Goal: Check status: Check status

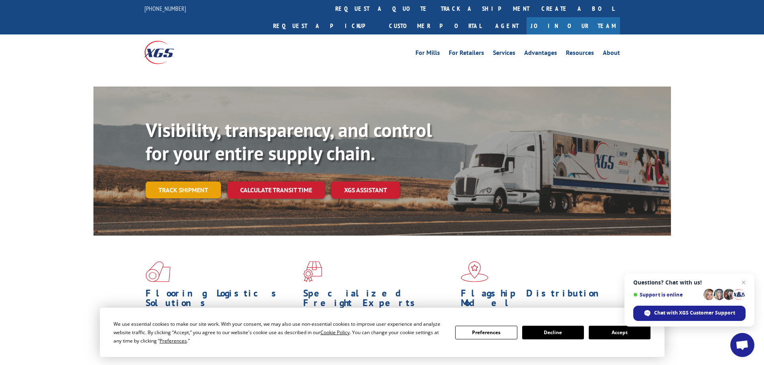
click at [201, 182] on link "Track shipment" at bounding box center [183, 190] width 75 height 17
click at [599, 332] on button "Accept" at bounding box center [619, 333] width 62 height 14
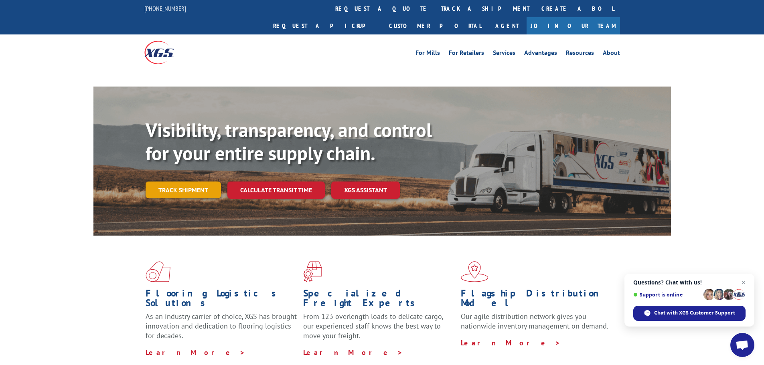
click at [176, 182] on link "Track shipment" at bounding box center [183, 190] width 75 height 17
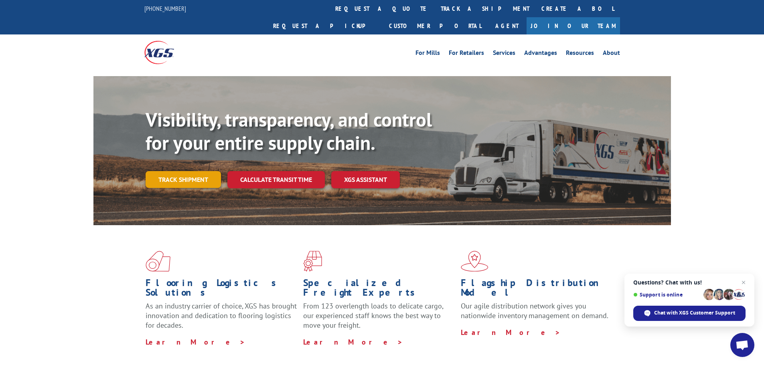
click at [186, 171] on link "Track shipment" at bounding box center [183, 179] width 75 height 17
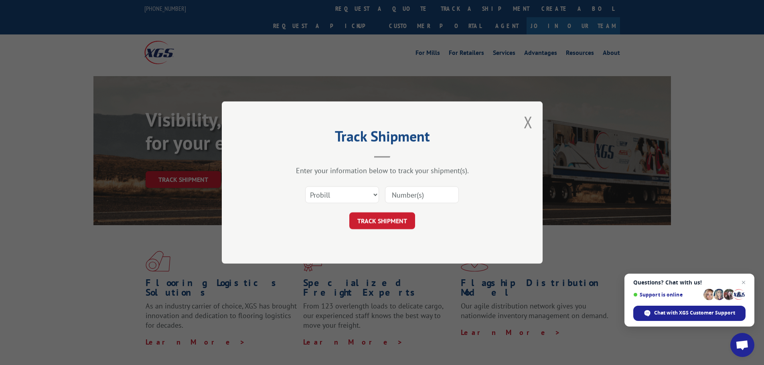
click at [415, 194] on input at bounding box center [422, 194] width 74 height 17
paste input "17230500"
type input "17230500"
click at [402, 216] on button "TRACK SHIPMENT" at bounding box center [382, 220] width 66 height 17
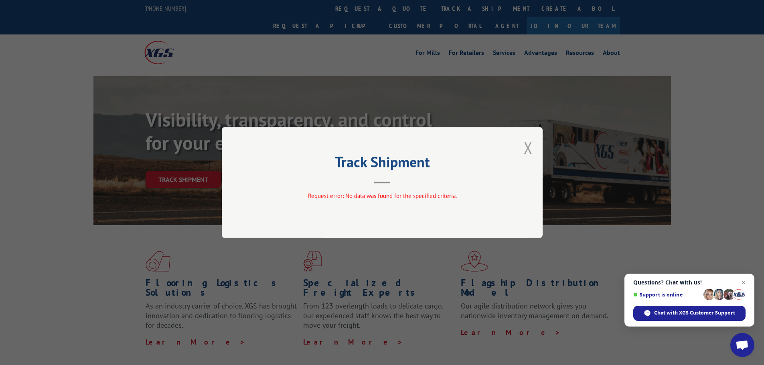
click at [529, 146] on button "Close modal" at bounding box center [528, 147] width 9 height 21
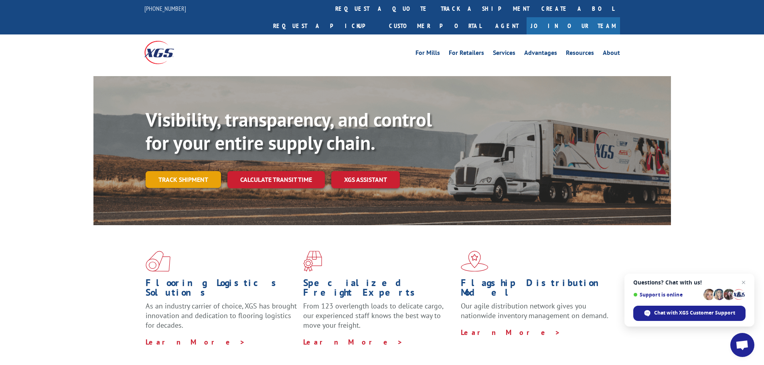
click at [181, 171] on link "Track shipment" at bounding box center [183, 179] width 75 height 17
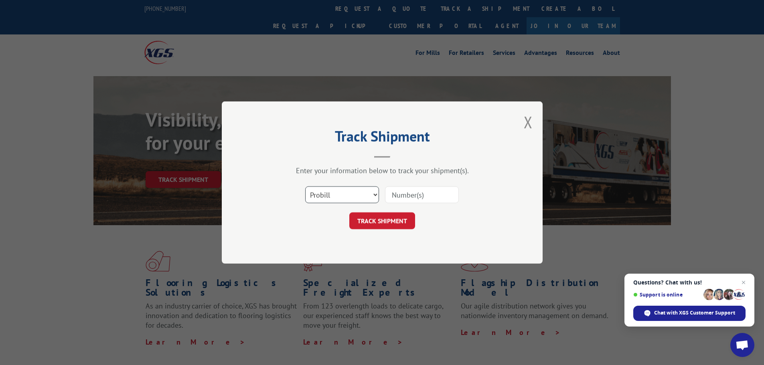
click at [315, 186] on select "Select category... Probill BOL PO" at bounding box center [342, 194] width 74 height 17
select select "bol"
click at [305, 186] on select "Select category... Probill BOL PO" at bounding box center [342, 194] width 74 height 17
click at [389, 192] on input at bounding box center [422, 194] width 74 height 17
paste input "6971928"
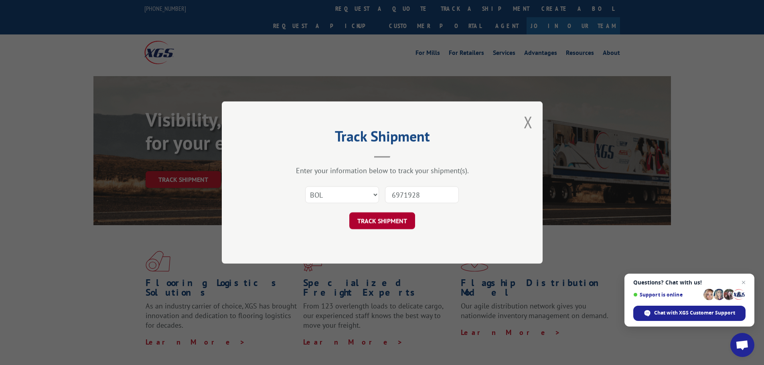
type input "6971928"
click at [387, 215] on button "TRACK SHIPMENT" at bounding box center [382, 220] width 66 height 17
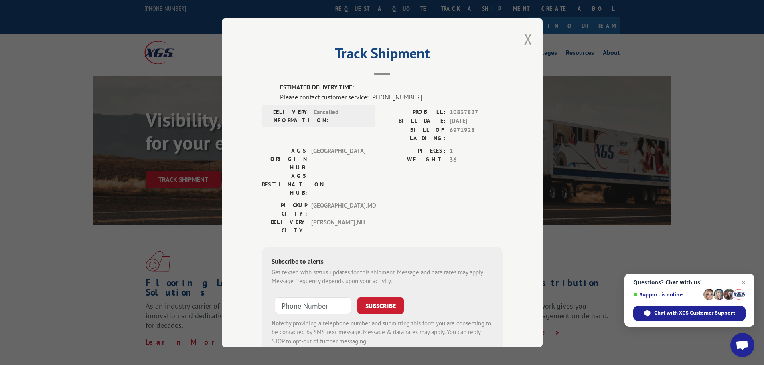
click at [524, 37] on button "Close modal" at bounding box center [528, 38] width 9 height 21
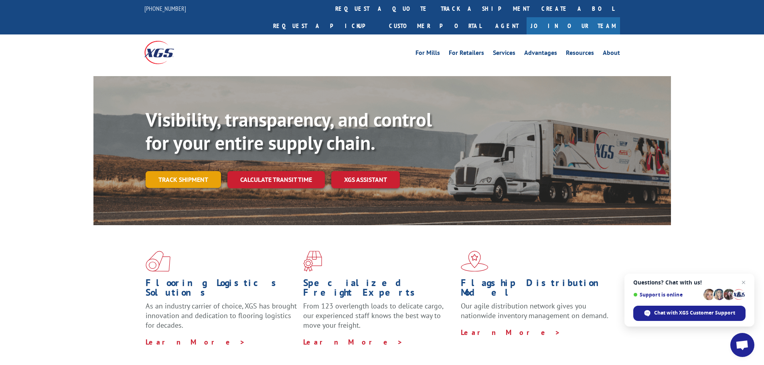
click at [198, 171] on link "Track shipment" at bounding box center [183, 179] width 75 height 17
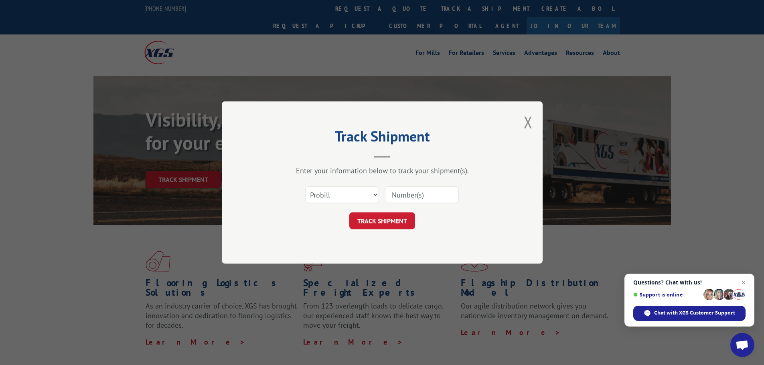
click at [344, 185] on div "Select category... Probill BOL PO" at bounding box center [382, 195] width 241 height 26
click at [346, 194] on select "Select category... Probill BOL PO" at bounding box center [342, 194] width 74 height 17
select select "po"
click at [305, 186] on select "Select category... Probill BOL PO" at bounding box center [342, 194] width 74 height 17
drag, startPoint x: 393, startPoint y: 191, endPoint x: 396, endPoint y: 188, distance: 4.3
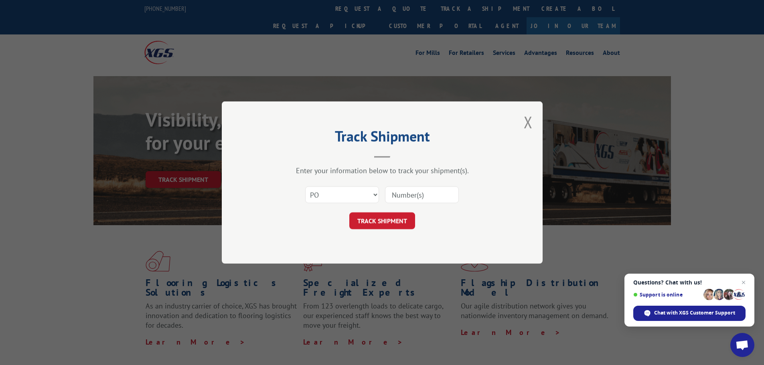
click at [394, 188] on input at bounding box center [422, 194] width 74 height 17
paste input "42515887"
type input "42515887"
click at [397, 219] on button "TRACK SHIPMENT" at bounding box center [382, 220] width 66 height 17
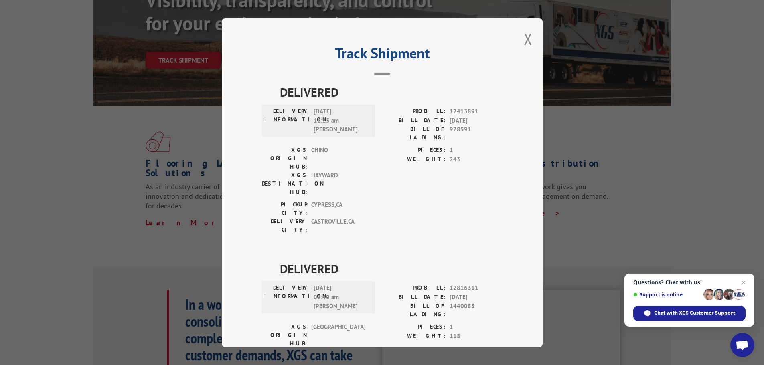
scroll to position [80, 0]
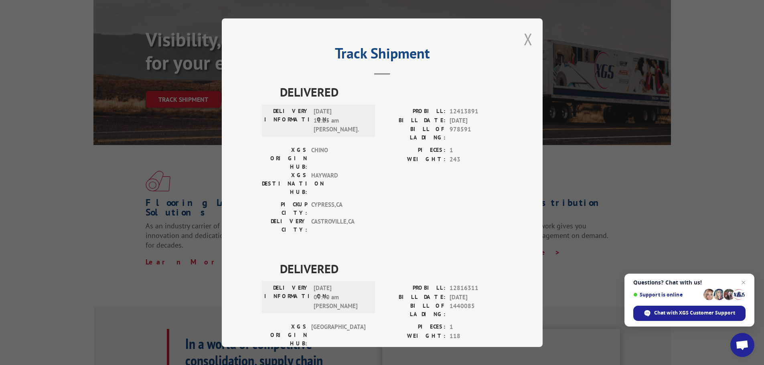
click at [527, 39] on button "Close modal" at bounding box center [528, 38] width 9 height 21
